Goal: Obtain resource: Download file/media

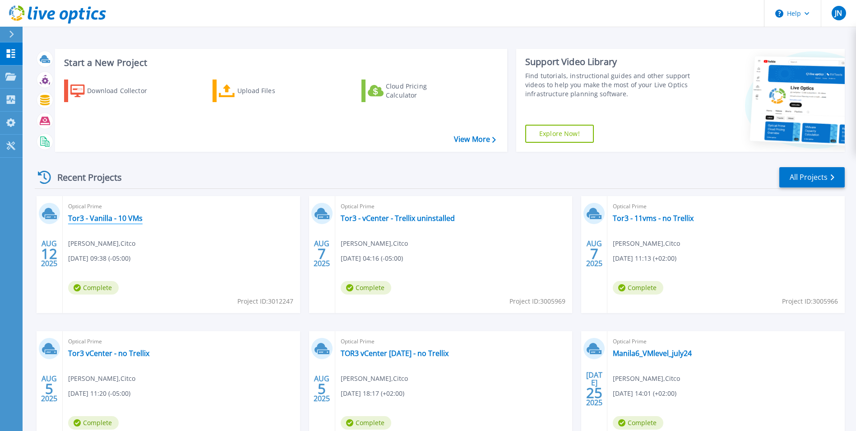
click at [119, 217] on link "Tor3 - Vanilla - 10 VMs" at bounding box center [105, 217] width 74 height 9
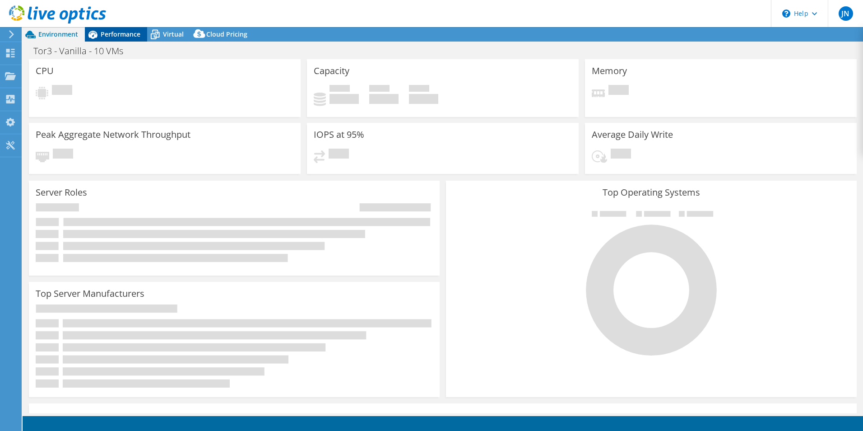
click at [108, 34] on span "Performance" at bounding box center [121, 34] width 40 height 9
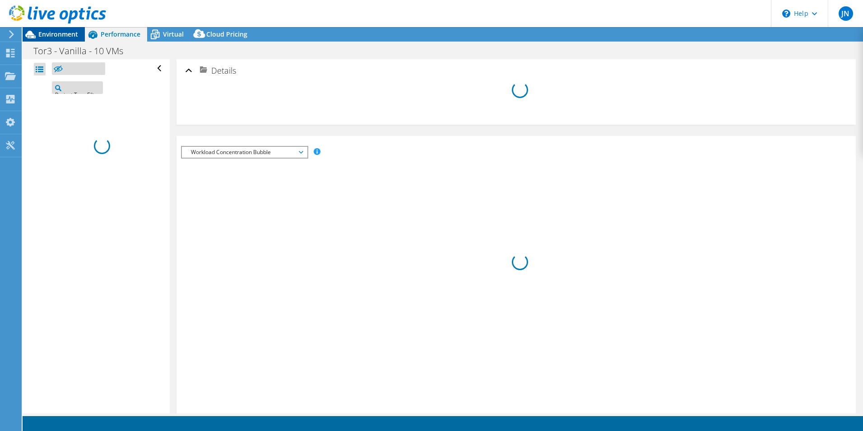
click at [55, 33] on span "Environment" at bounding box center [58, 34] width 40 height 9
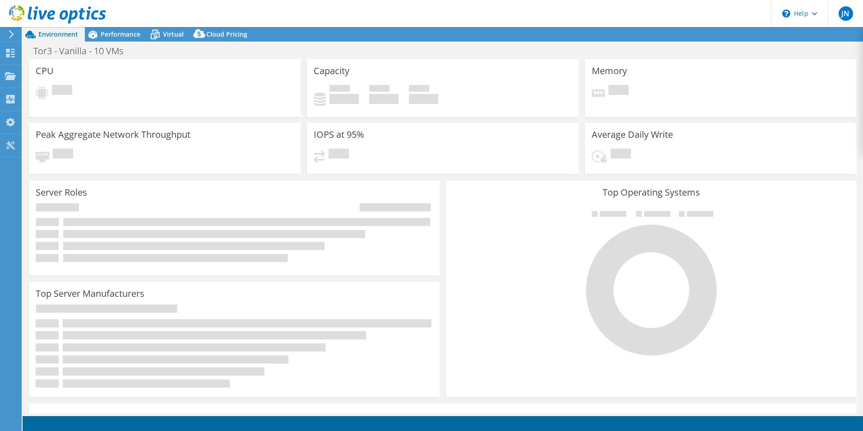
select select "USD"
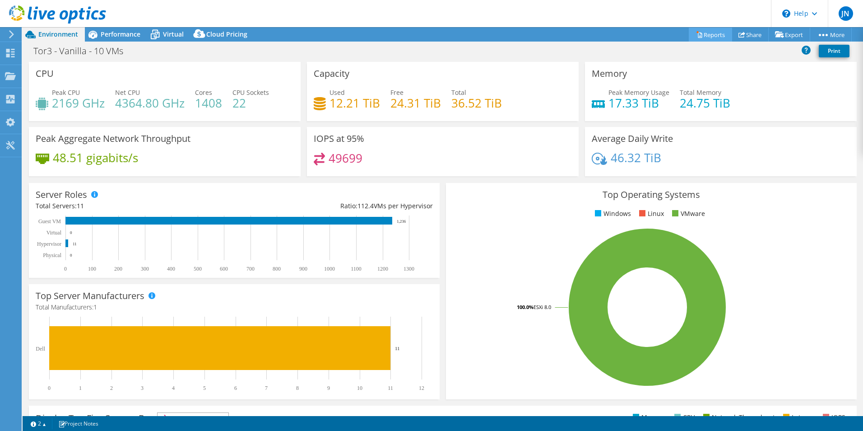
click at [712, 35] on link "Reports" at bounding box center [710, 35] width 43 height 14
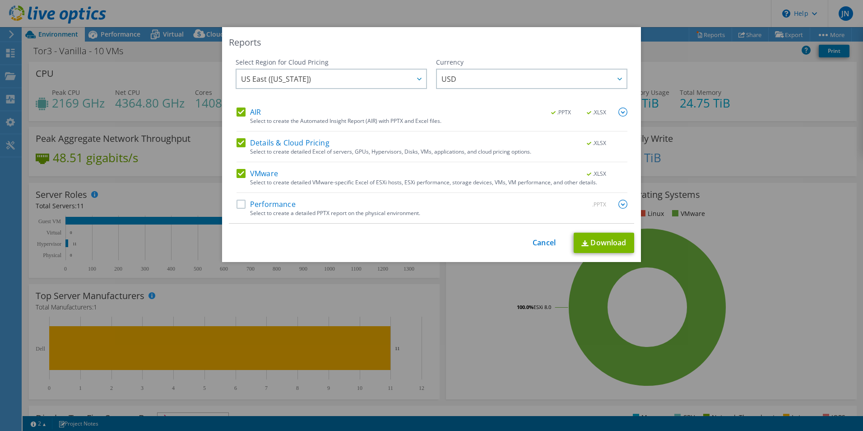
click at [239, 201] on label "Performance" at bounding box center [265, 203] width 59 height 9
click at [0, 0] on input "Performance" at bounding box center [0, 0] width 0 height 0
click at [242, 142] on label "Details & Cloud Pricing" at bounding box center [282, 142] width 93 height 9
click at [0, 0] on input "Details & Cloud Pricing" at bounding box center [0, 0] width 0 height 0
click at [241, 111] on label "AIR" at bounding box center [248, 111] width 24 height 9
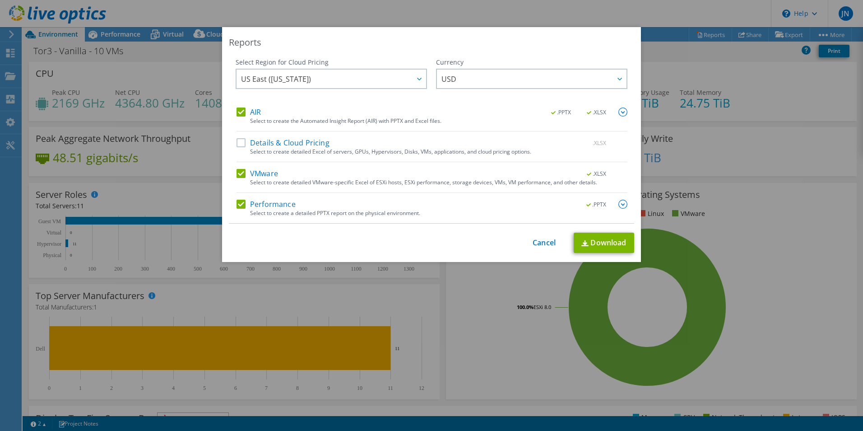
click at [0, 0] on input "AIR" at bounding box center [0, 0] width 0 height 0
click at [236, 202] on label "Performance" at bounding box center [265, 203] width 59 height 9
click at [0, 0] on input "Performance" at bounding box center [0, 0] width 0 height 0
click at [590, 241] on link "Download" at bounding box center [604, 242] width 60 height 20
